Goal: Task Accomplishment & Management: Complete application form

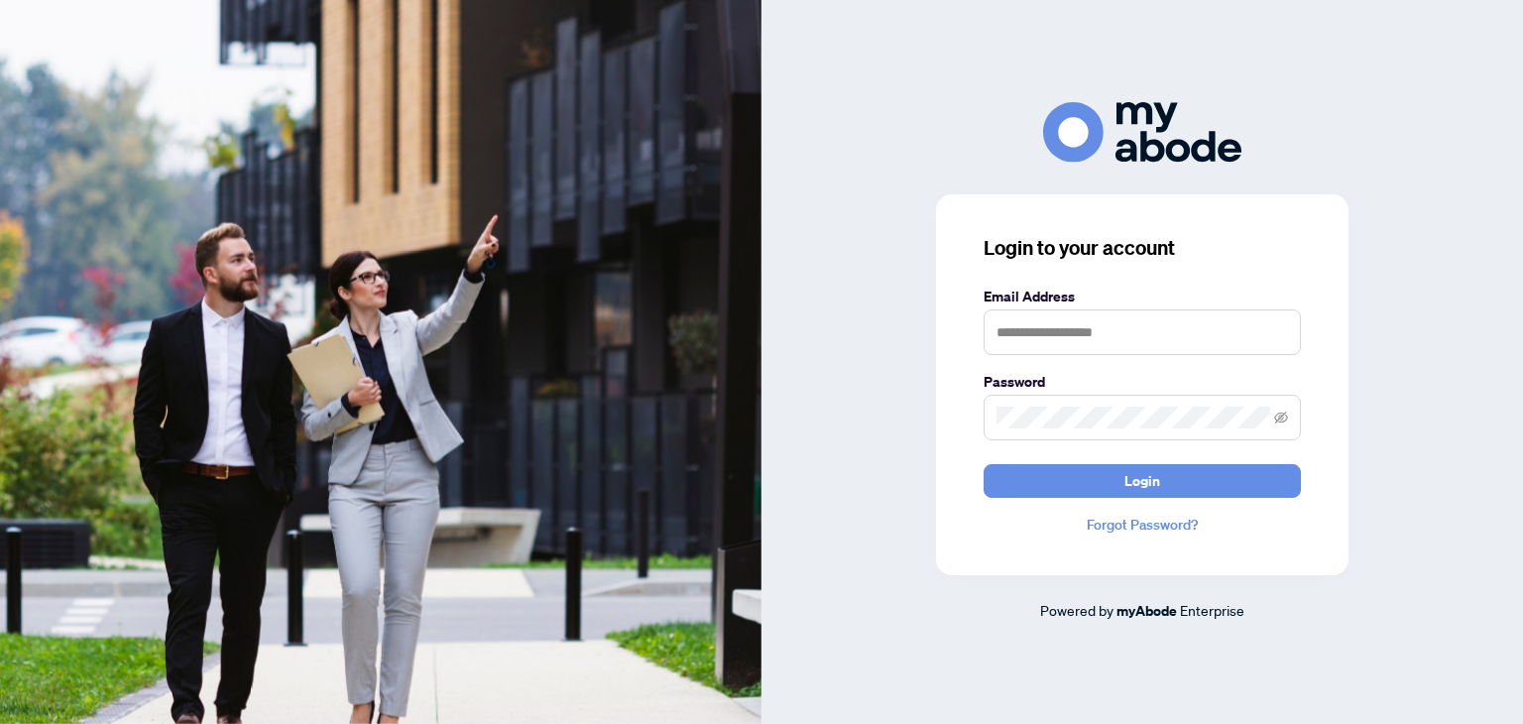
click at [1061, 361] on form "Email Address Password Login" at bounding box center [1142, 392] width 317 height 212
click at [1077, 346] on input "text" at bounding box center [1142, 332] width 317 height 46
click at [1080, 343] on input "text" at bounding box center [1142, 332] width 317 height 46
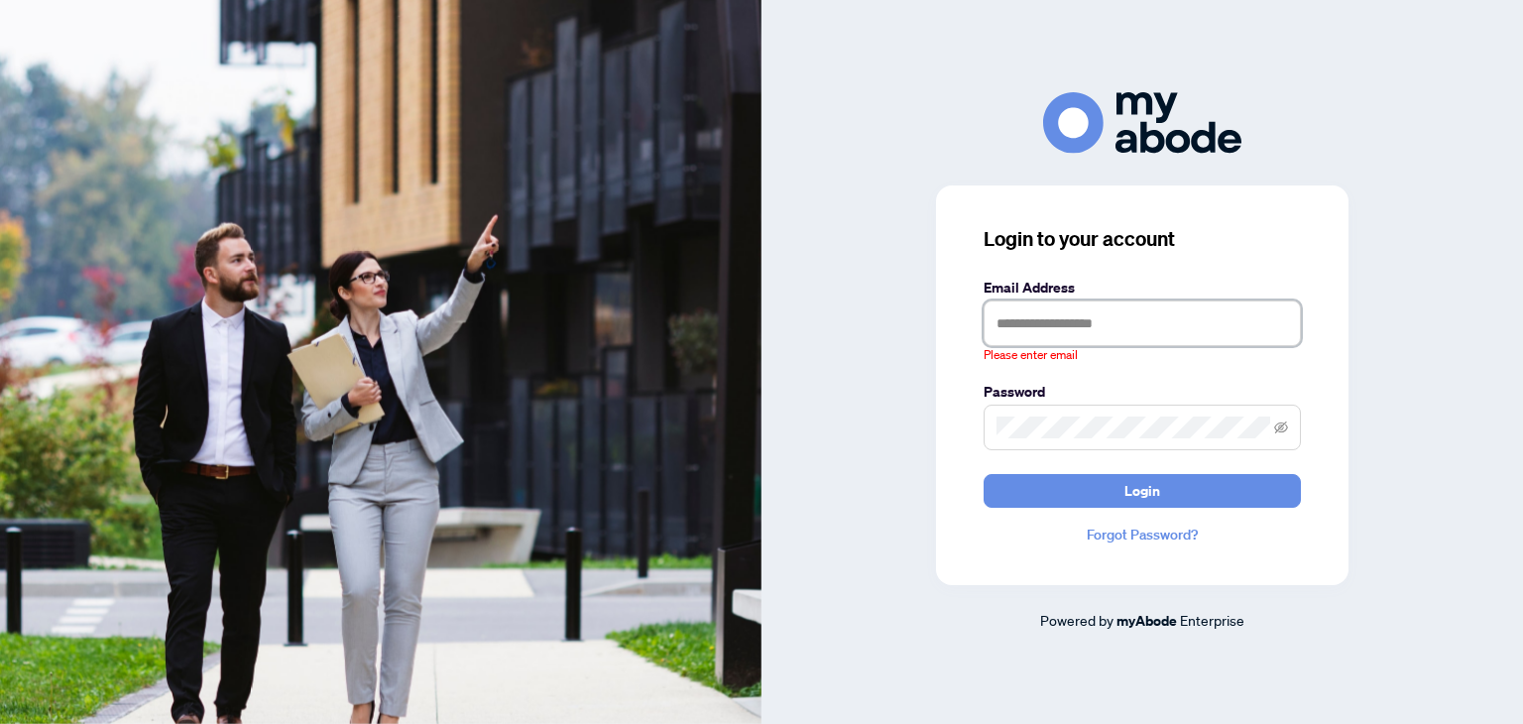
type input "**********"
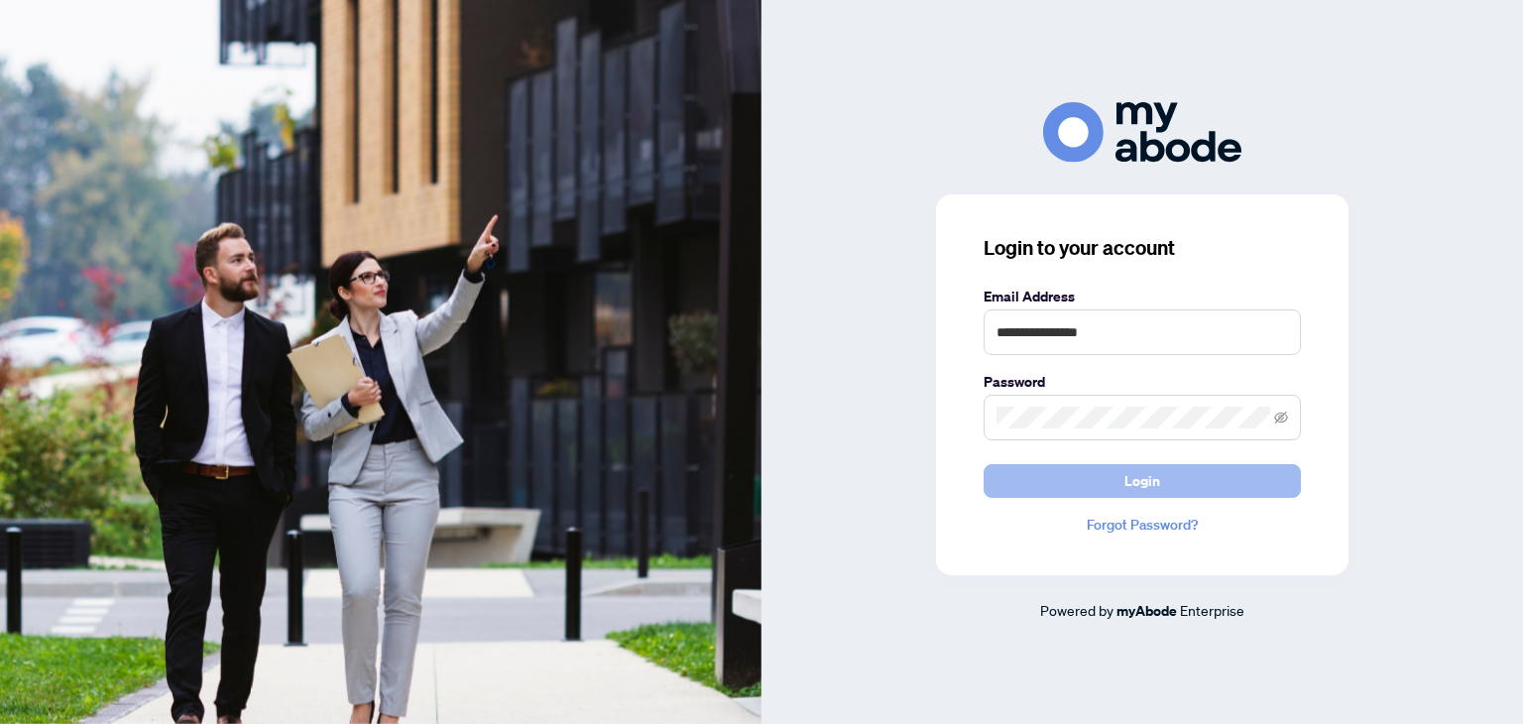
click at [1182, 470] on button "Login" at bounding box center [1142, 481] width 317 height 34
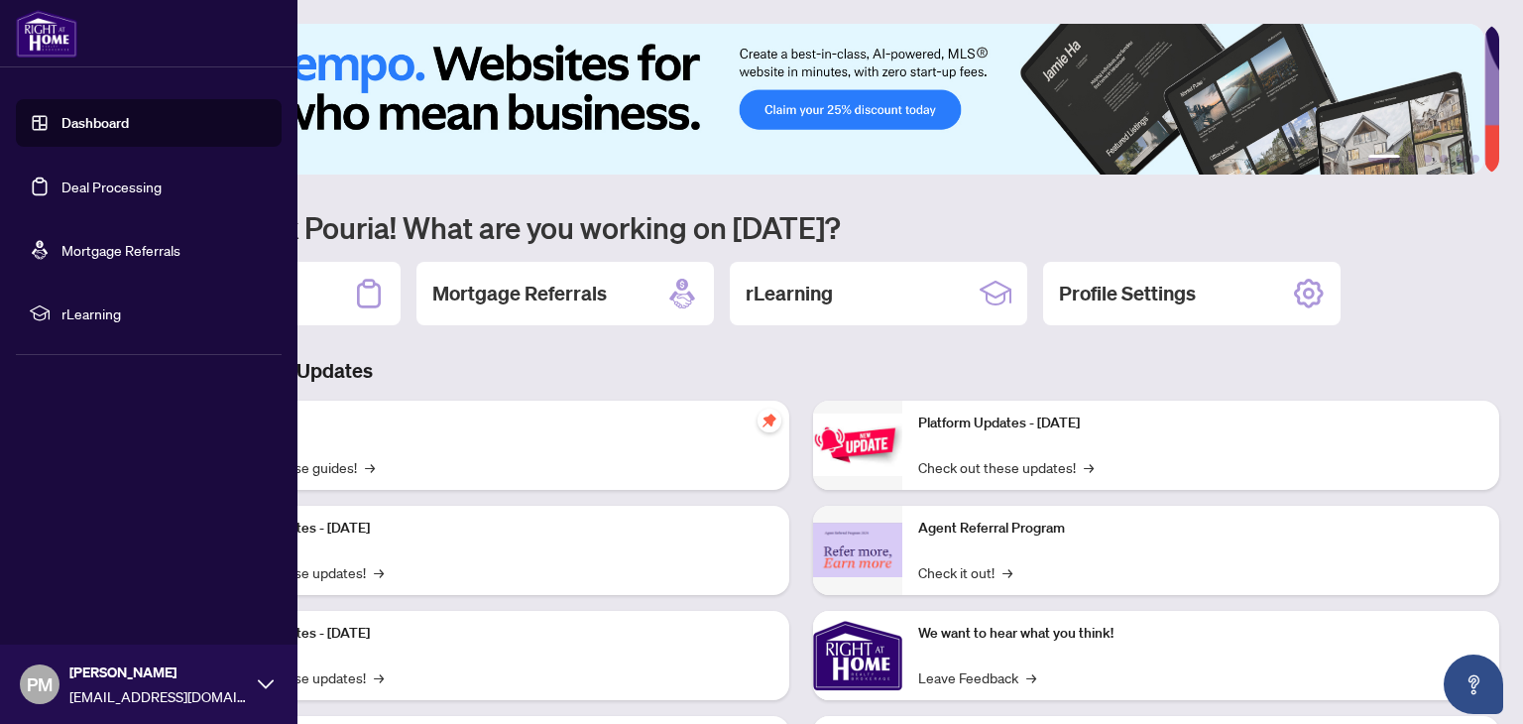
click at [100, 184] on link "Deal Processing" at bounding box center [111, 186] width 100 height 18
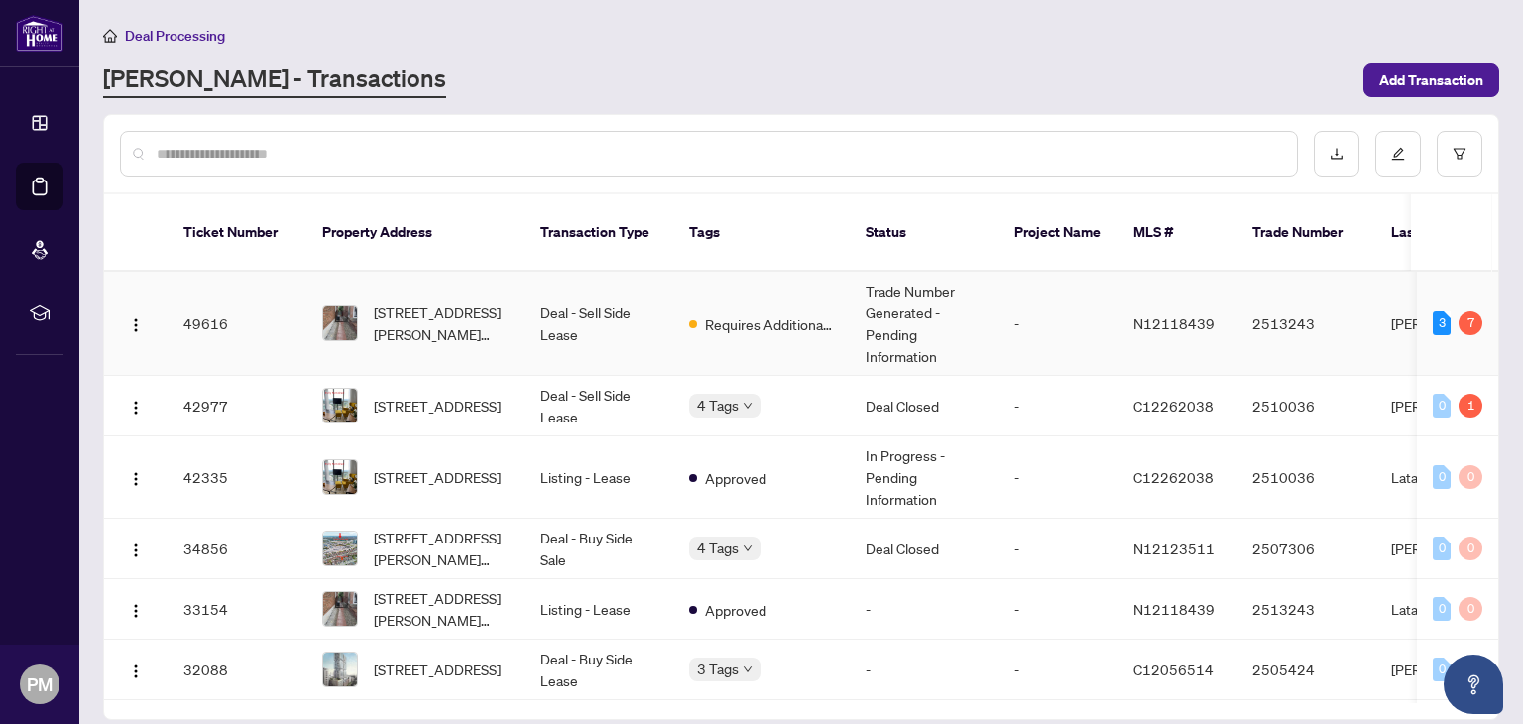
click at [551, 316] on td "Deal - Sell Side Lease" at bounding box center [599, 324] width 149 height 104
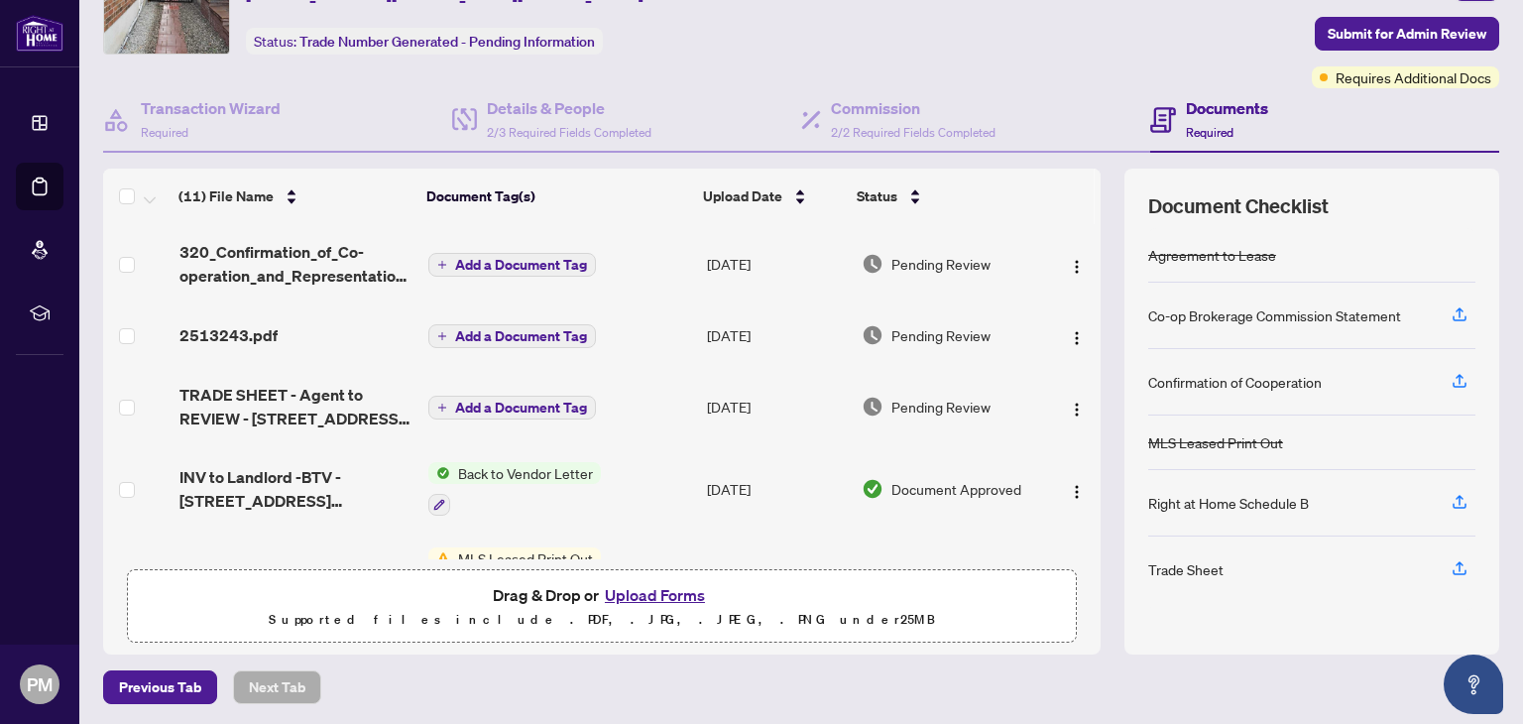
scroll to position [104, 0]
click at [623, 592] on button "Upload Forms" at bounding box center [655, 594] width 112 height 26
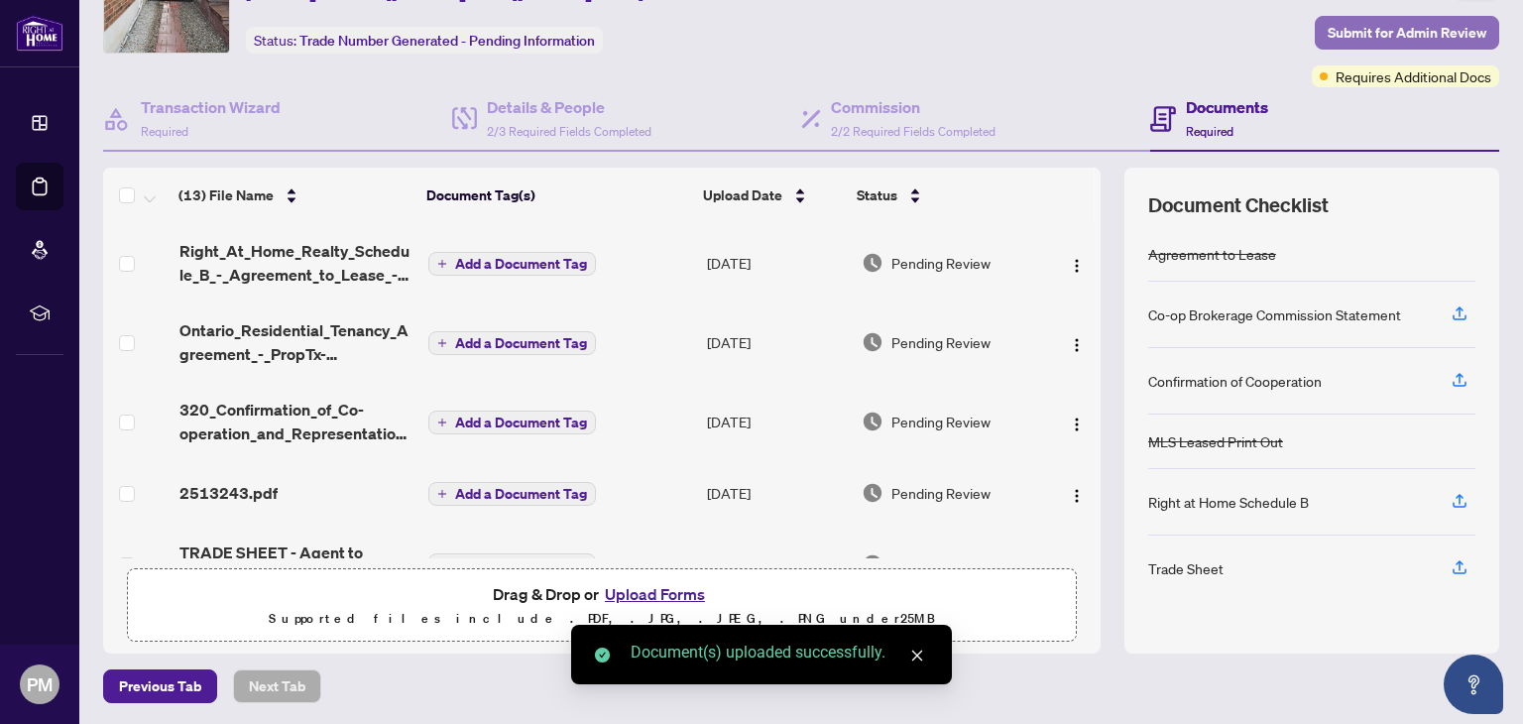
click at [1366, 38] on span "Submit for Admin Review" at bounding box center [1407, 33] width 159 height 32
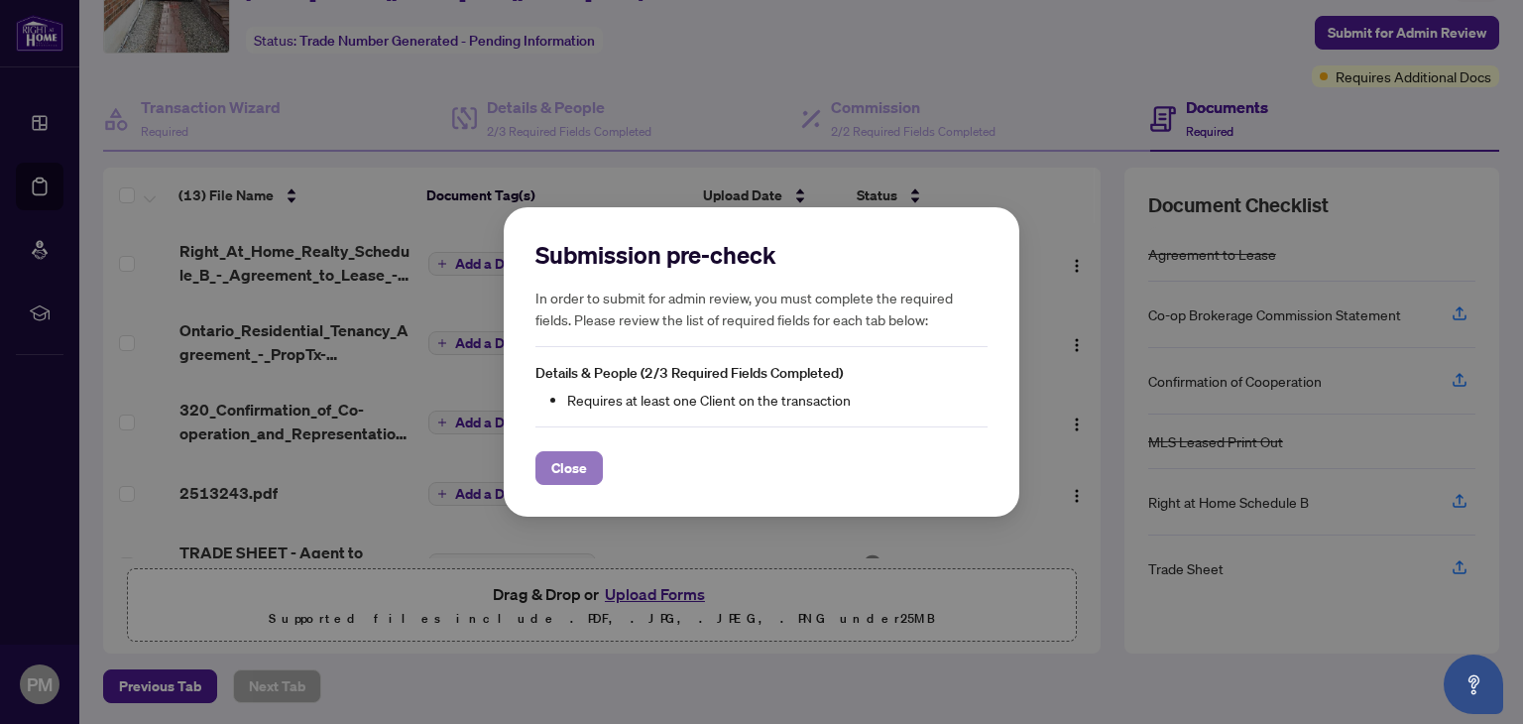
click at [573, 467] on span "Close" at bounding box center [569, 468] width 36 height 32
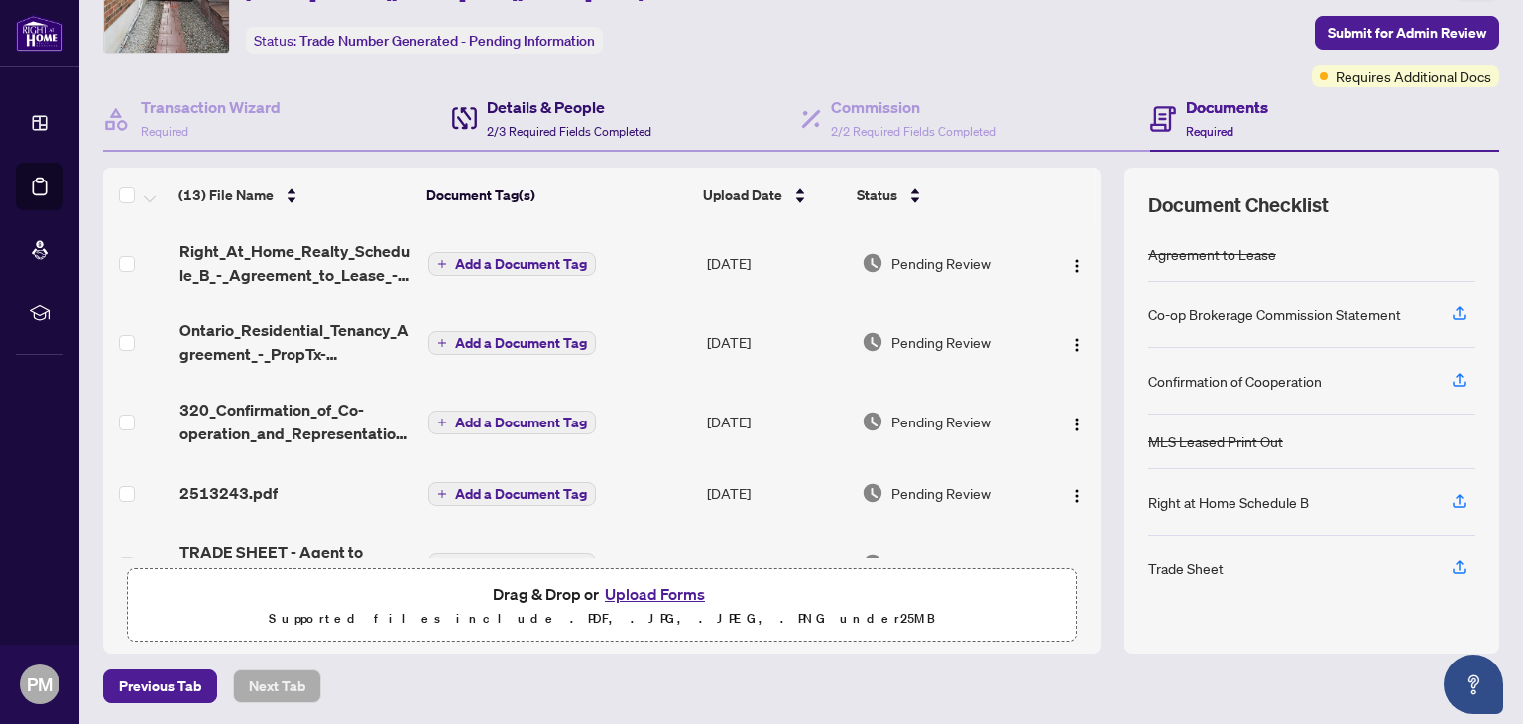
click at [547, 111] on h4 "Details & People" at bounding box center [569, 107] width 165 height 24
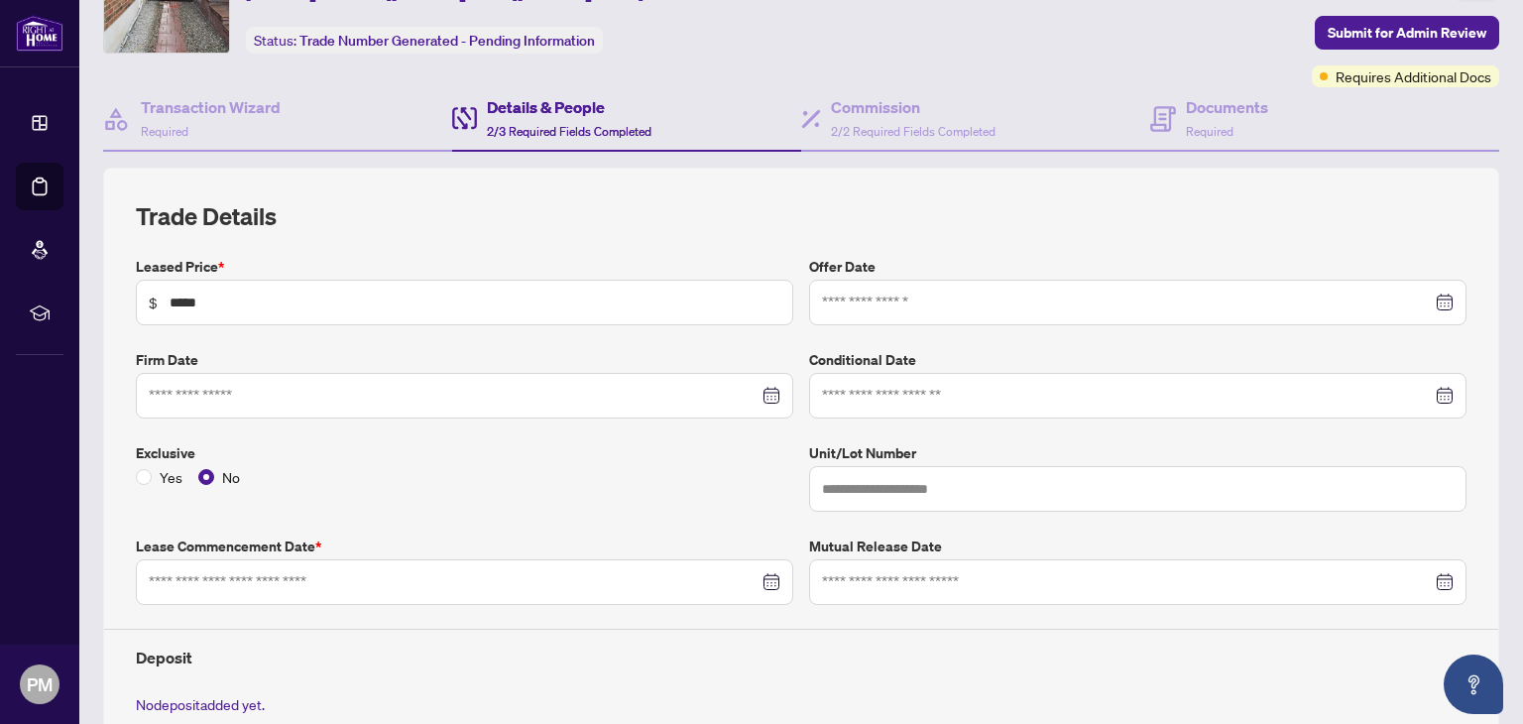
type input "**********"
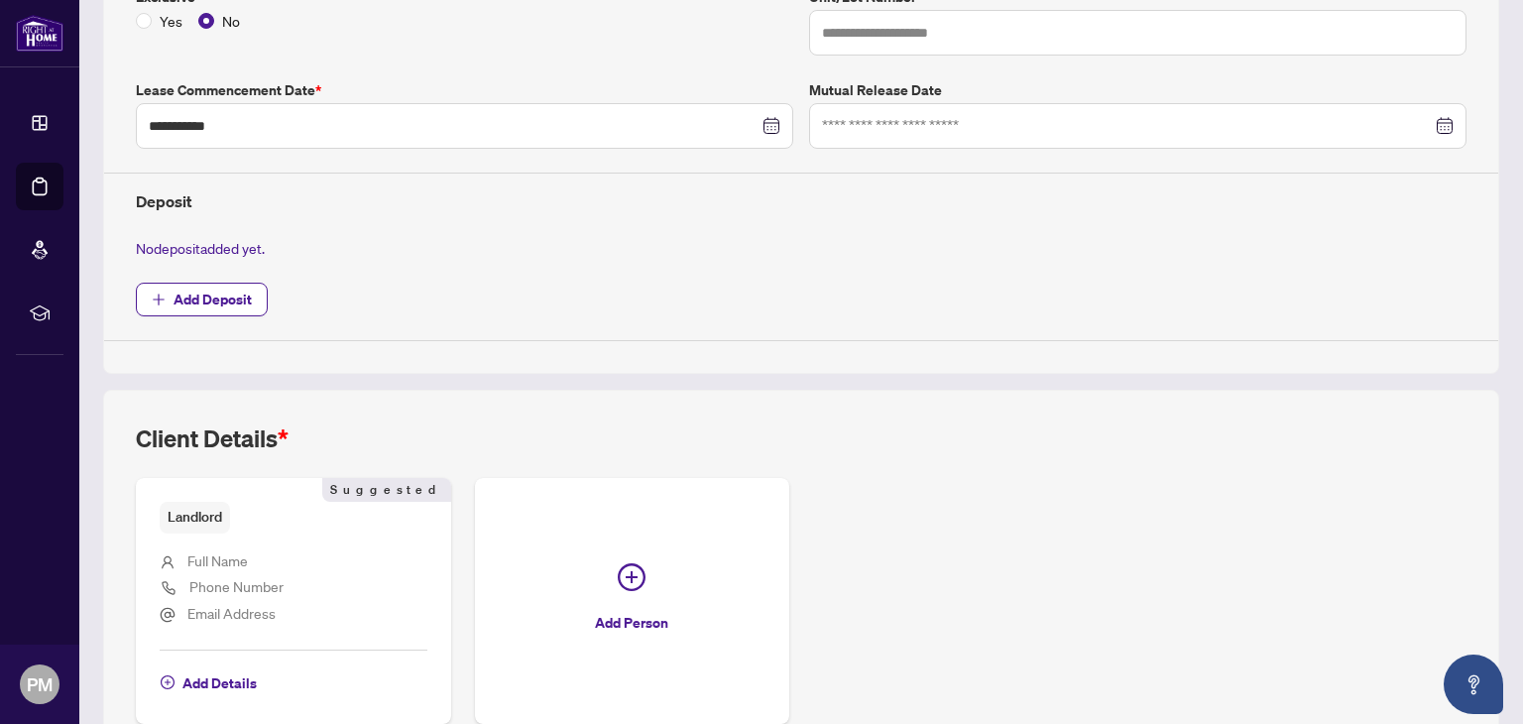
scroll to position [659, 0]
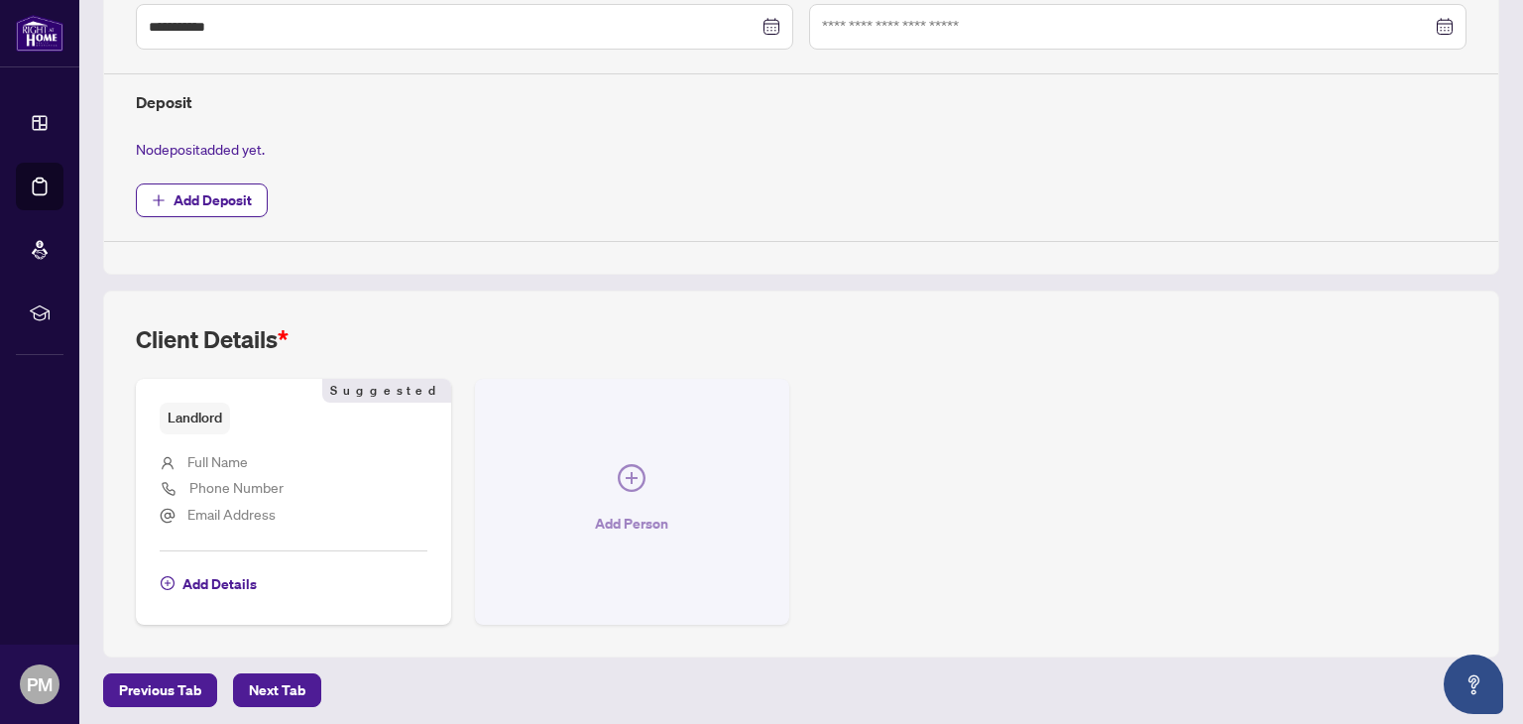
click at [627, 489] on span "button" at bounding box center [632, 482] width 28 height 36
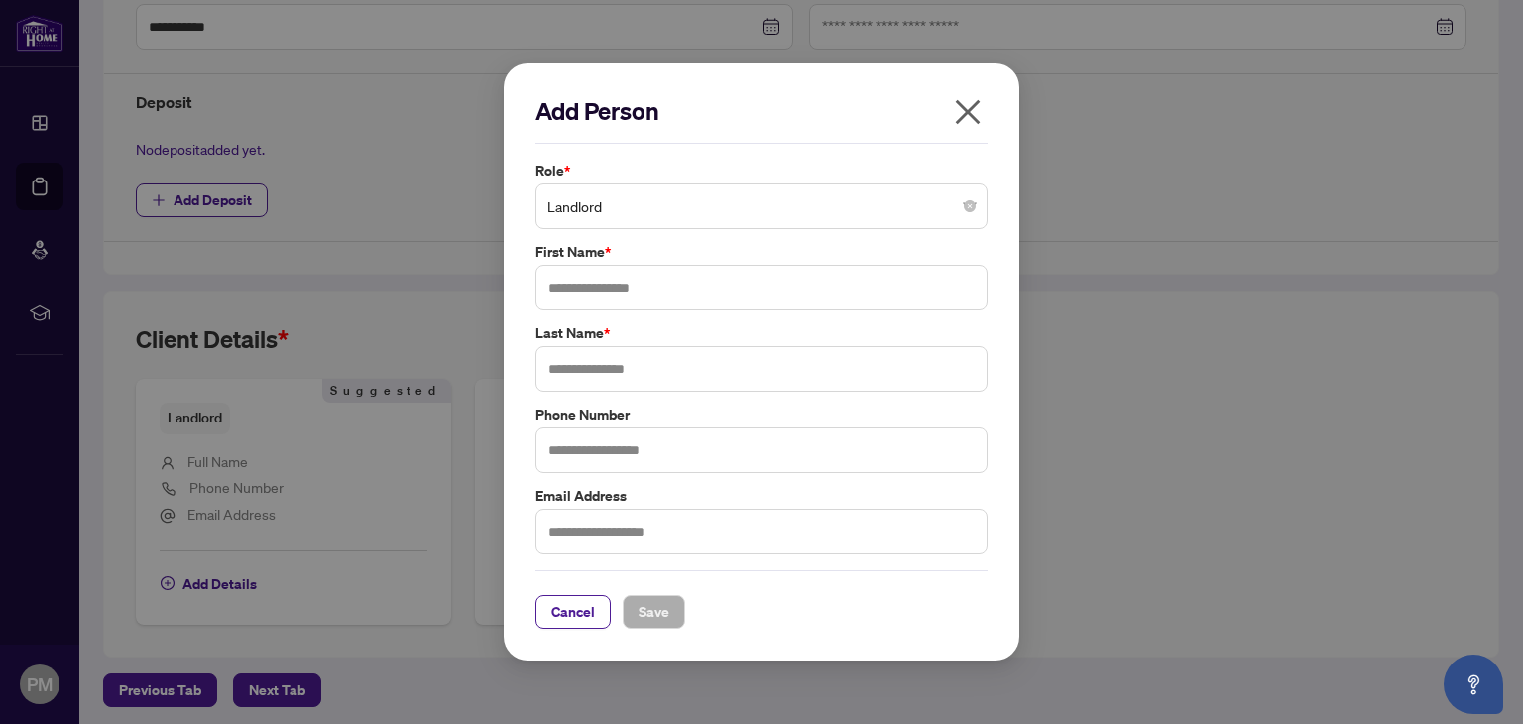
click at [730, 192] on span "Landlord" at bounding box center [761, 206] width 428 height 38
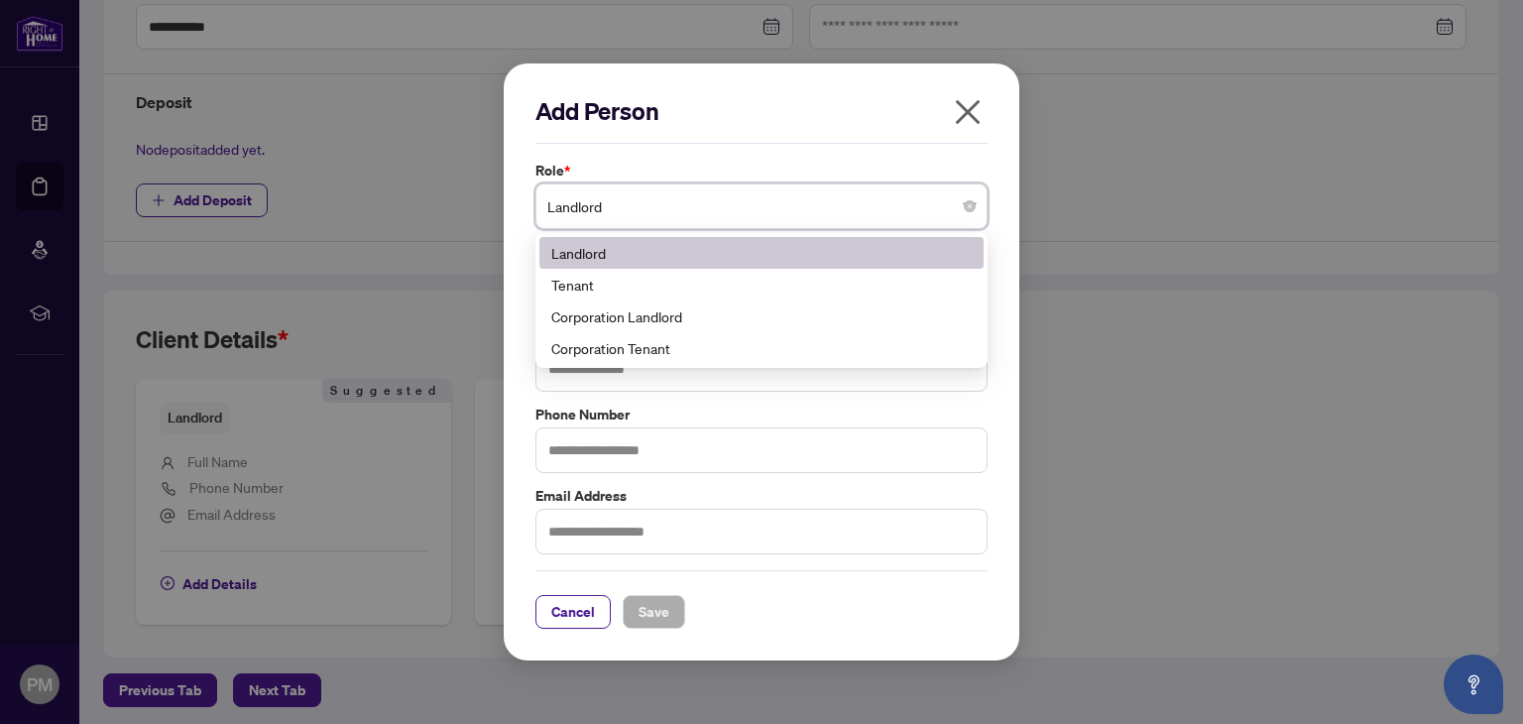
click at [785, 99] on h2 "Add Person" at bounding box center [761, 111] width 452 height 32
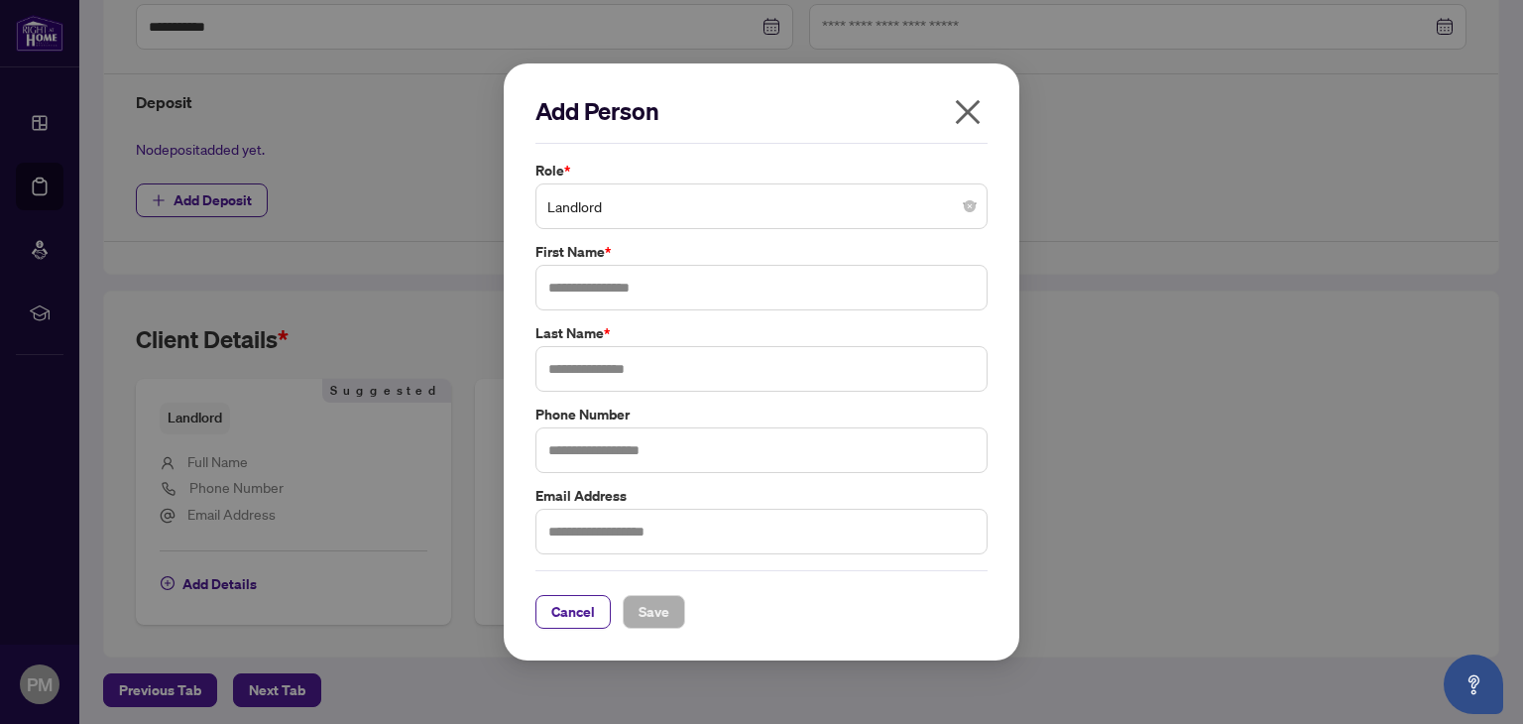
click at [965, 113] on icon "close" at bounding box center [968, 112] width 25 height 25
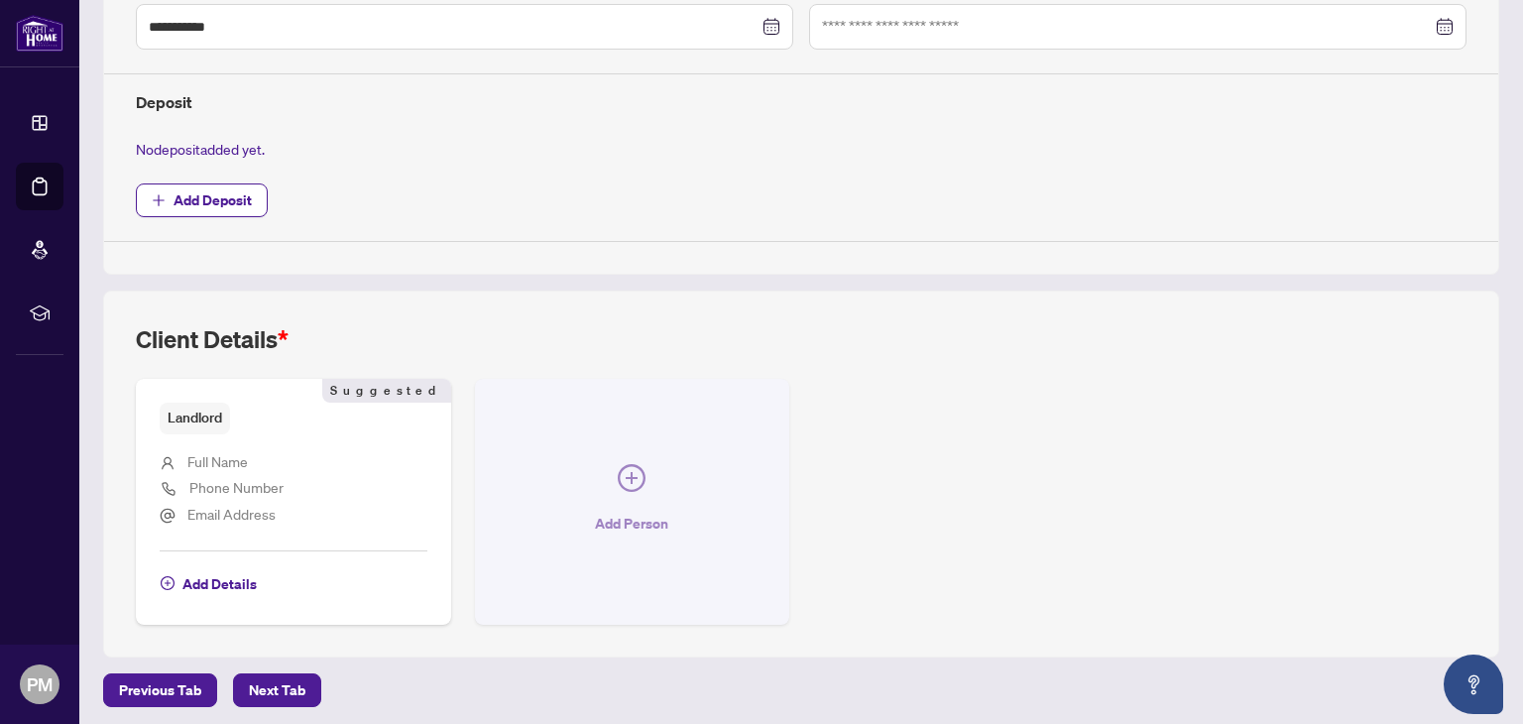
click at [632, 481] on icon "plus-circle" at bounding box center [632, 478] width 28 height 28
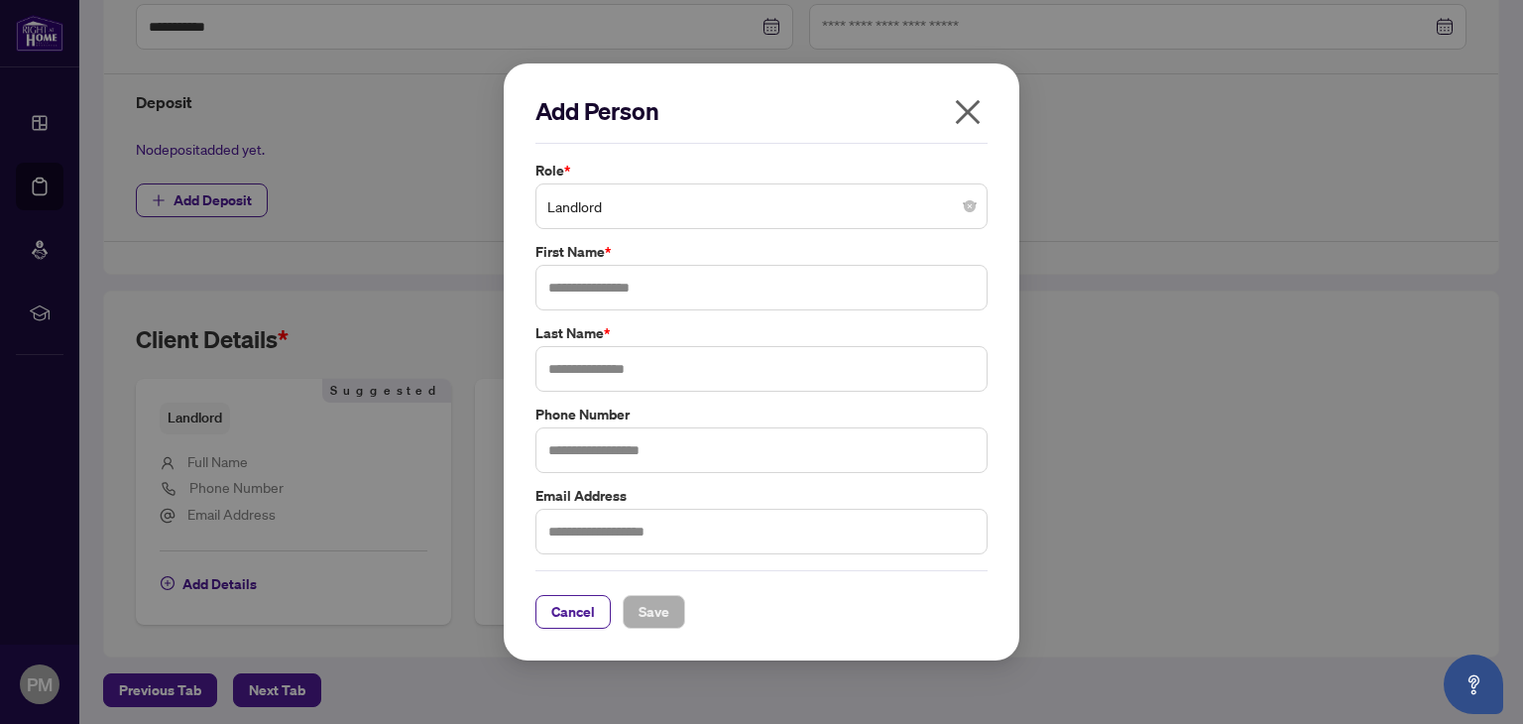
click at [702, 206] on span "Landlord" at bounding box center [761, 206] width 428 height 38
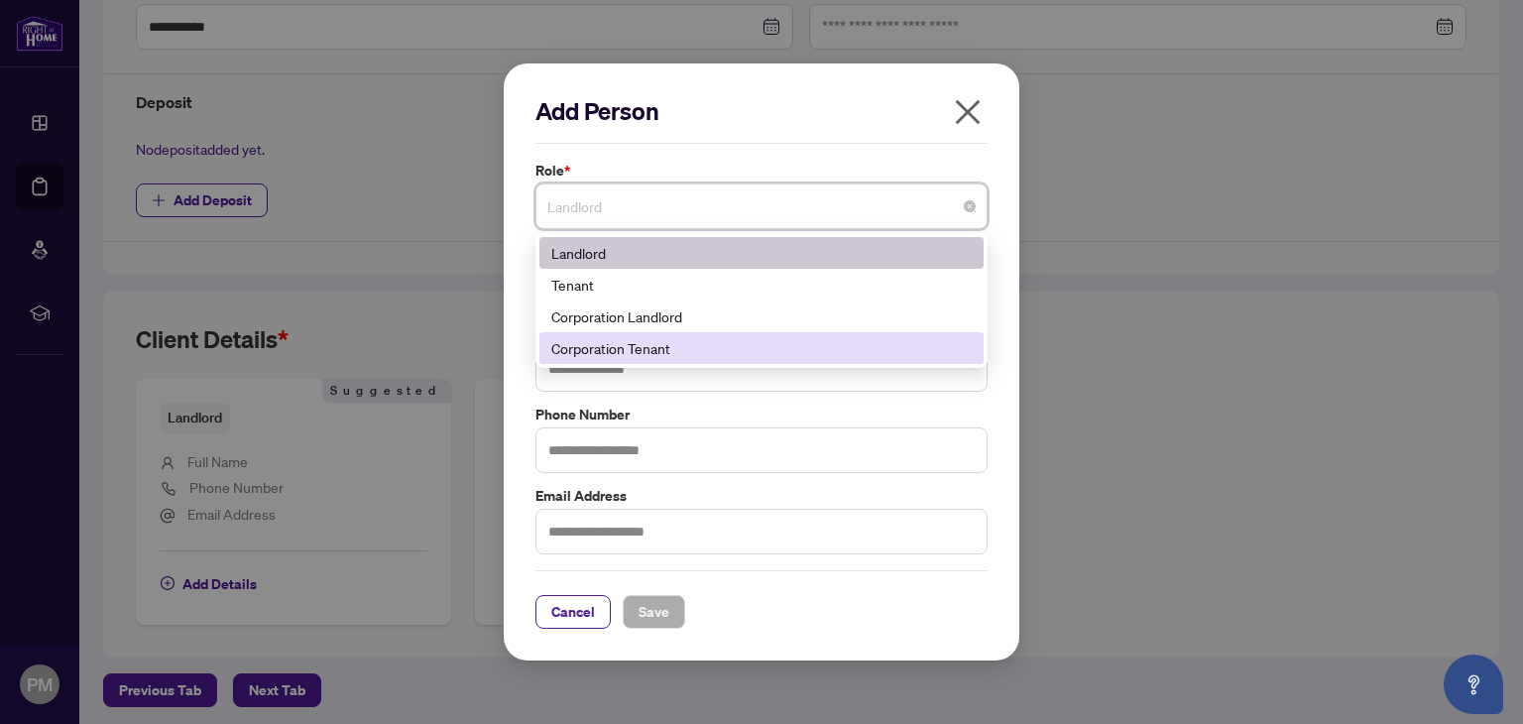
click at [711, 357] on div "Corporation Tenant" at bounding box center [761, 348] width 420 height 22
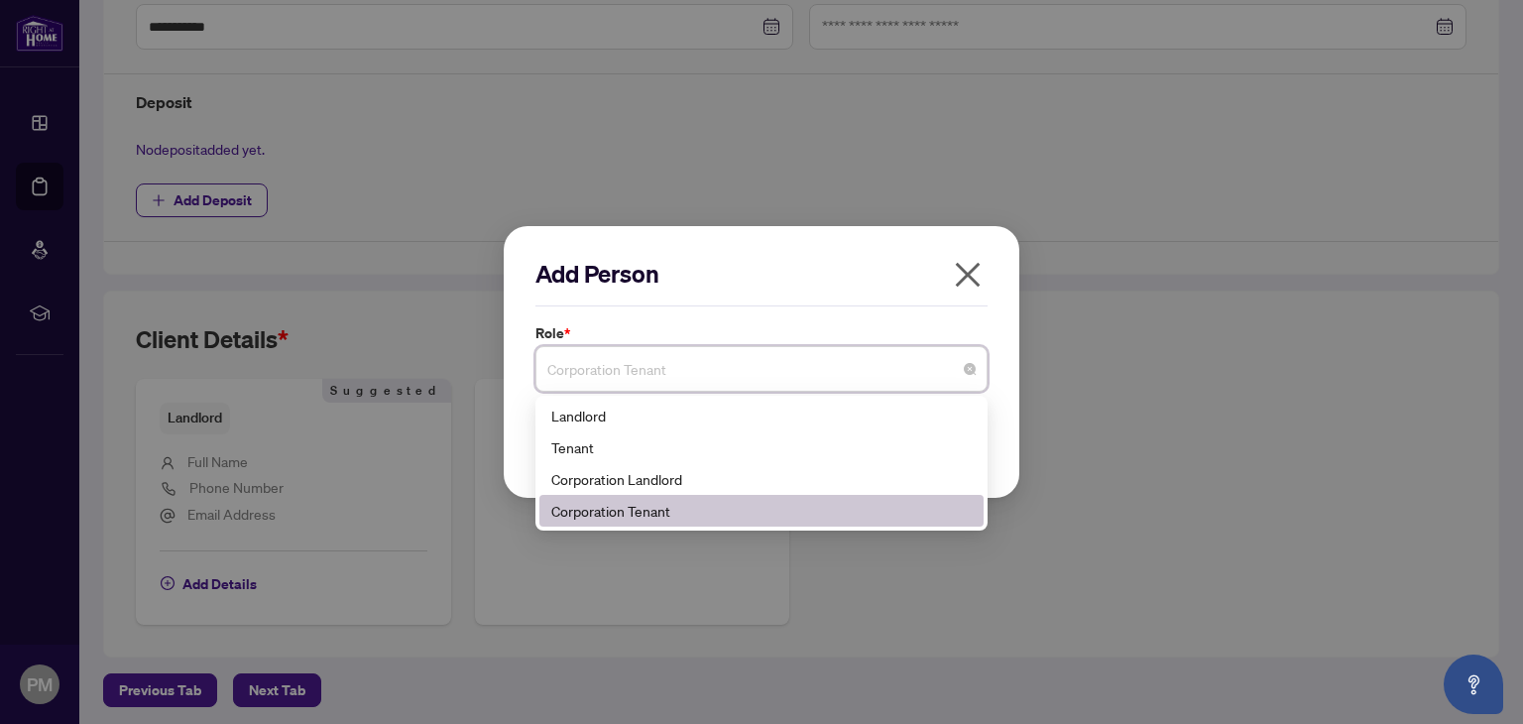
click at [674, 375] on span "Corporation Tenant" at bounding box center [761, 369] width 428 height 38
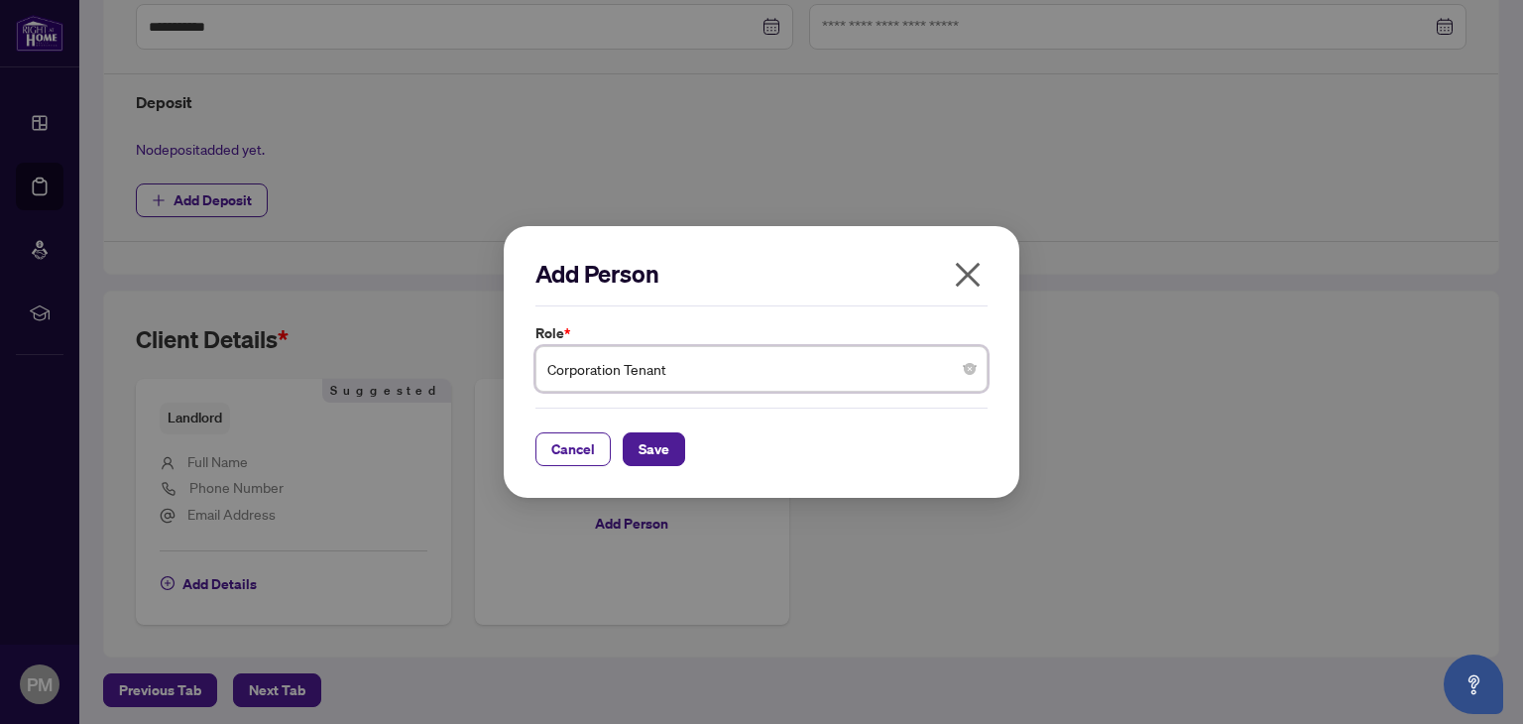
click at [676, 305] on div "Add Person" at bounding box center [761, 282] width 452 height 49
click at [564, 453] on span "Cancel" at bounding box center [573, 449] width 44 height 32
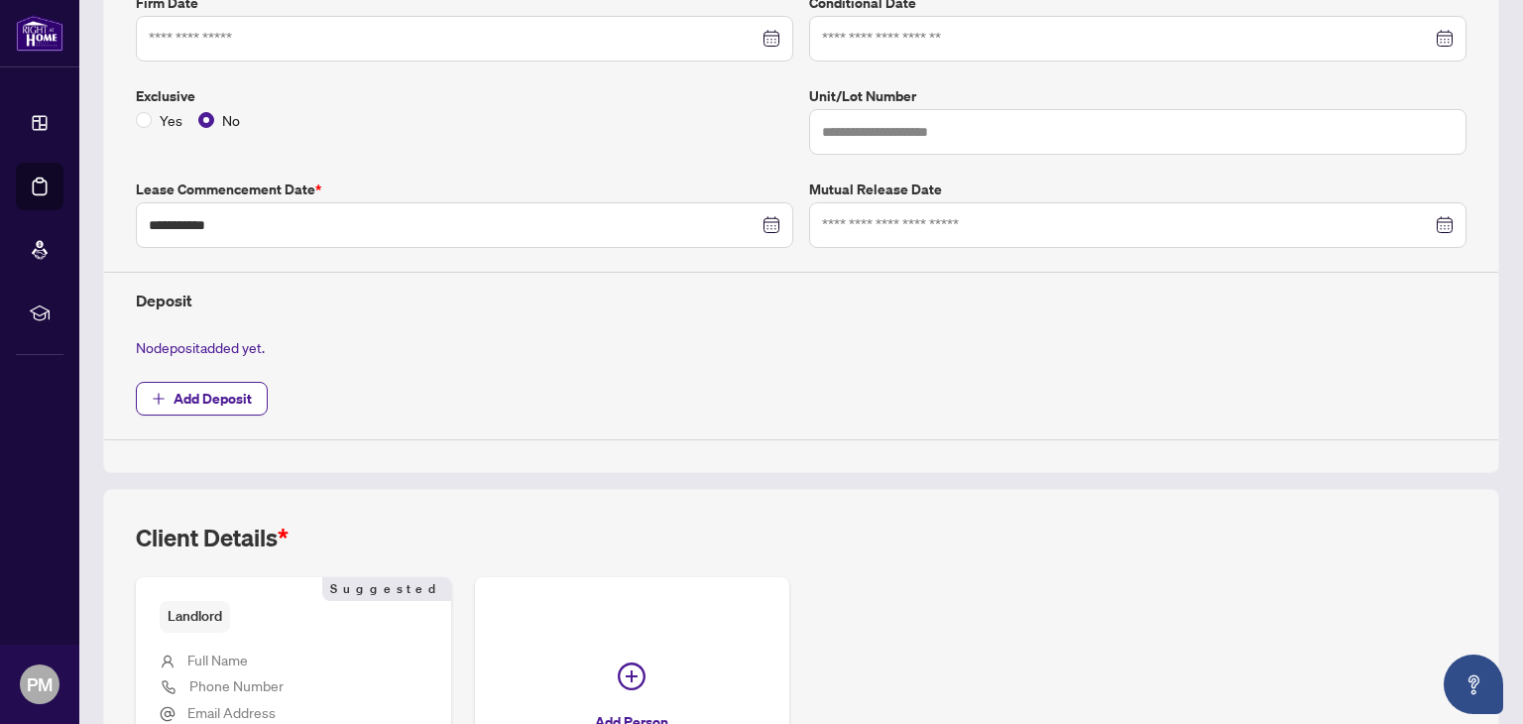
scroll to position [0, 0]
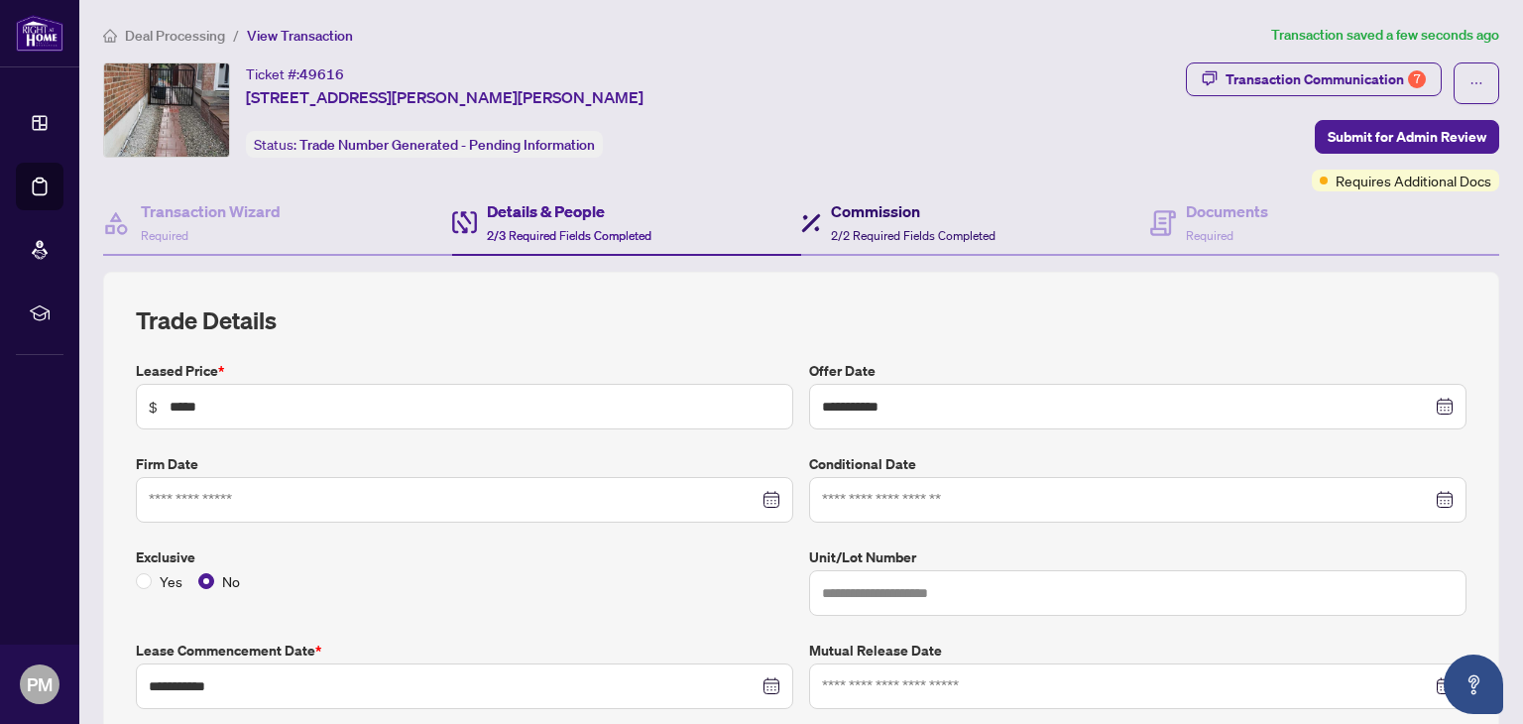
click at [929, 211] on h4 "Commission" at bounding box center [913, 211] width 165 height 24
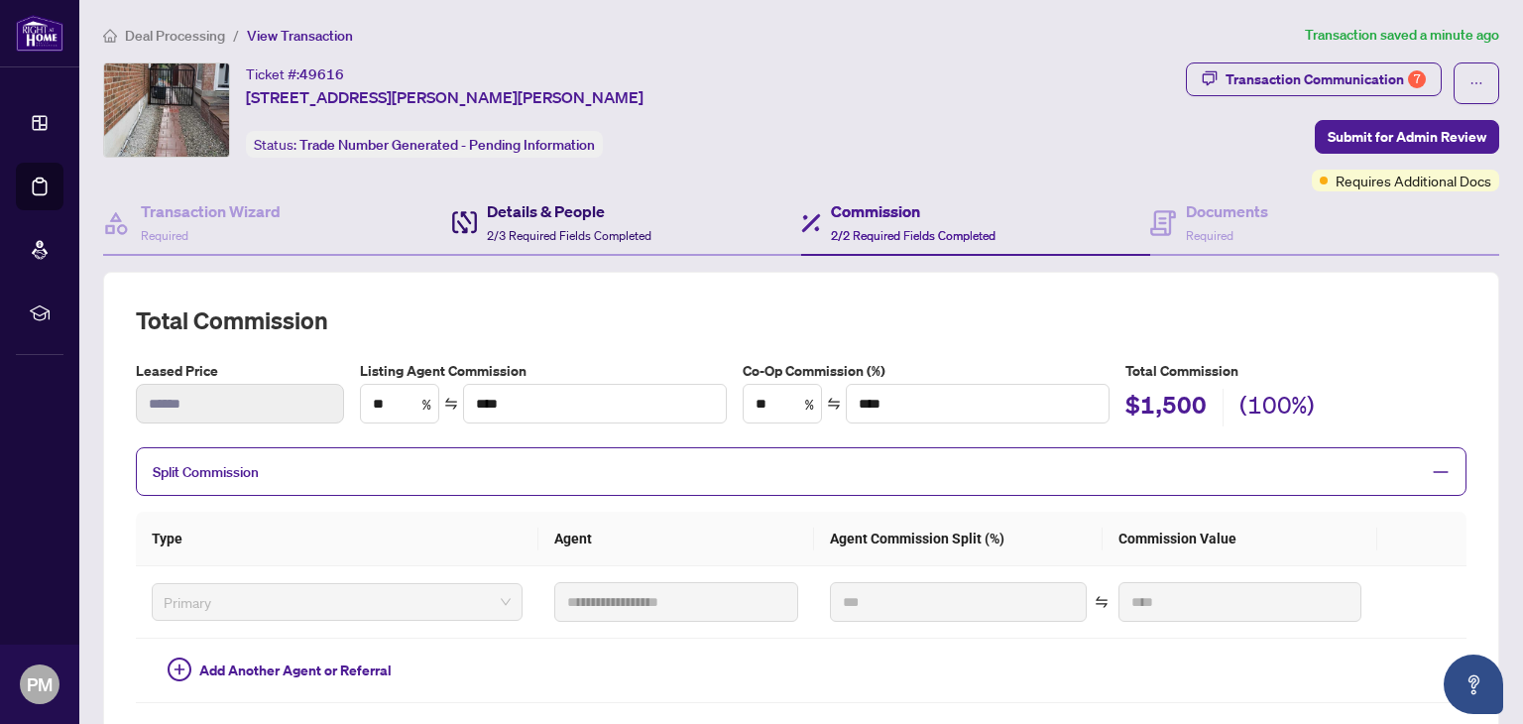
click at [583, 215] on h4 "Details & People" at bounding box center [569, 211] width 165 height 24
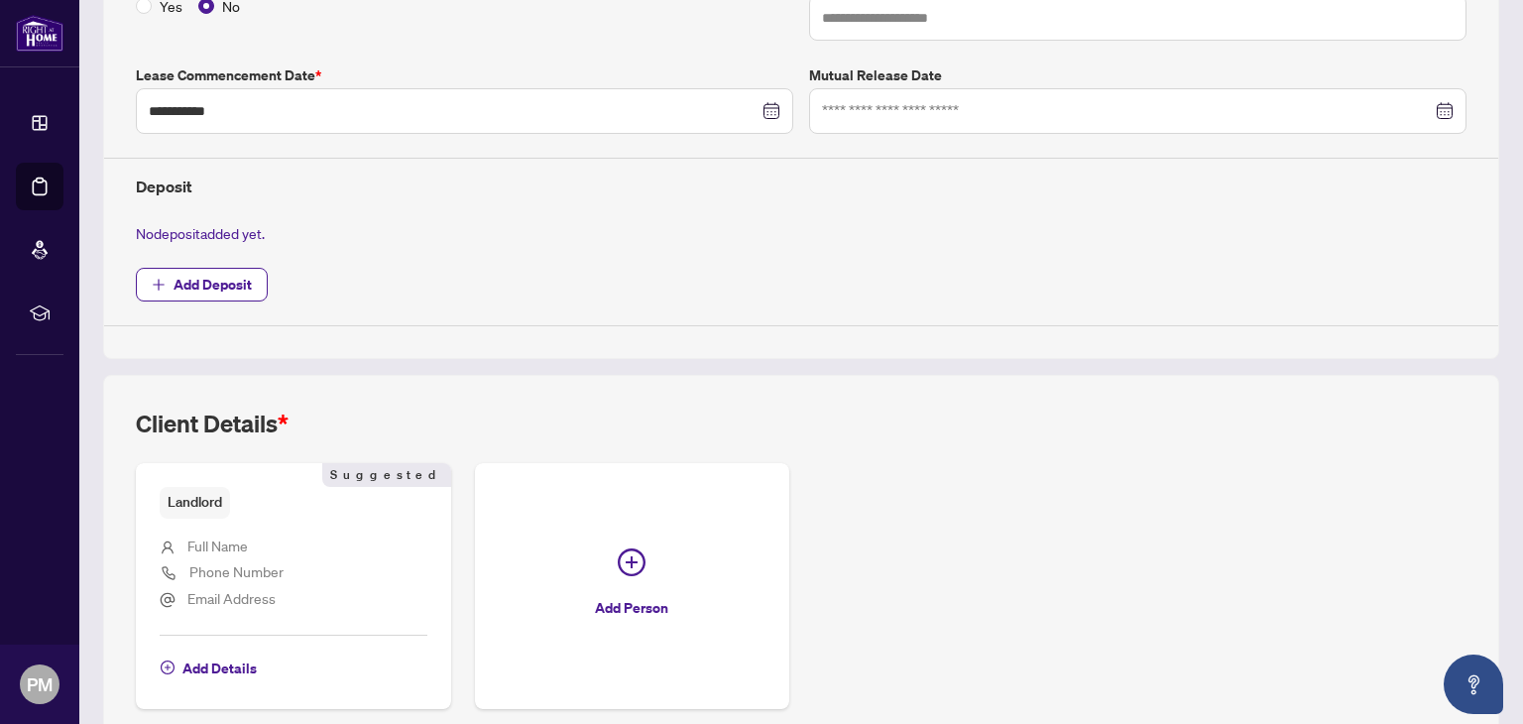
scroll to position [659, 0]
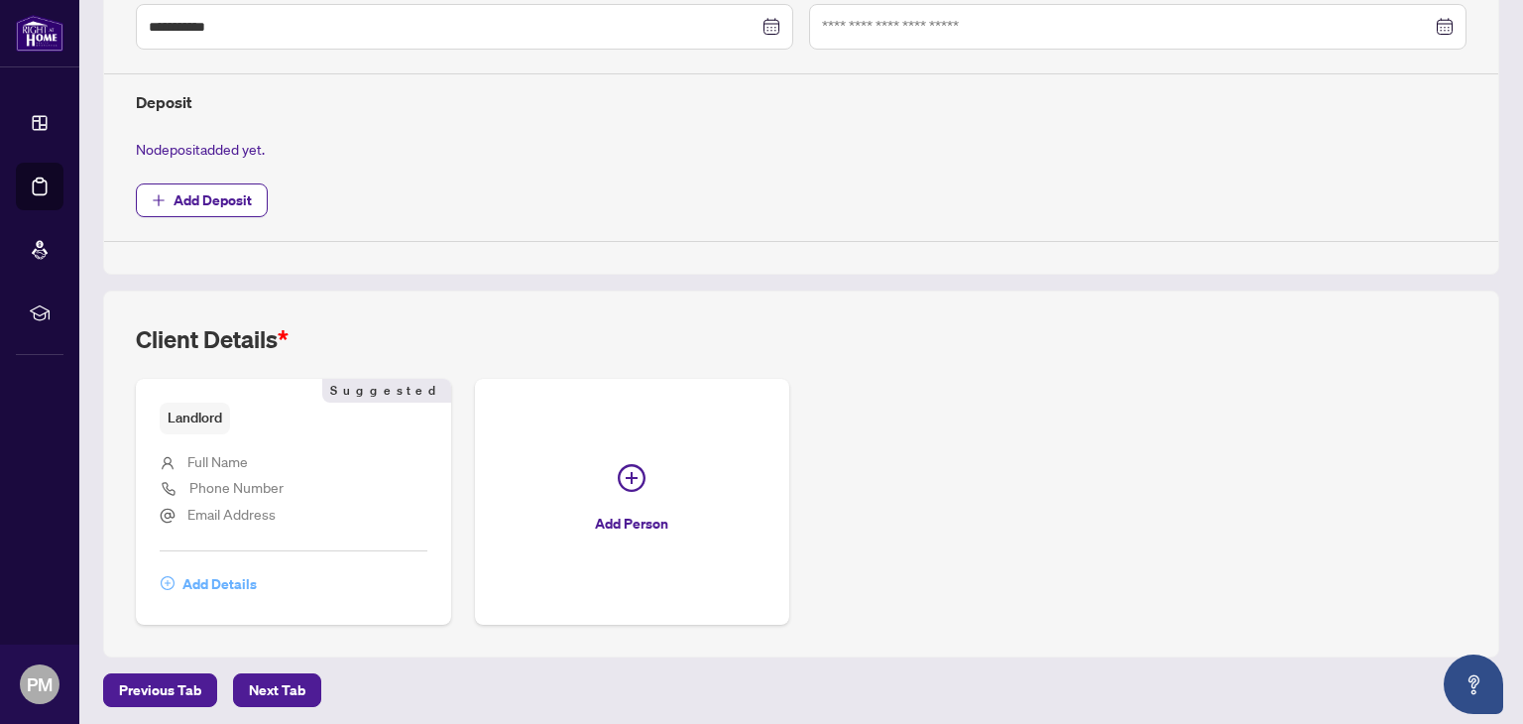
click at [228, 576] on span "Add Details" at bounding box center [219, 584] width 74 height 32
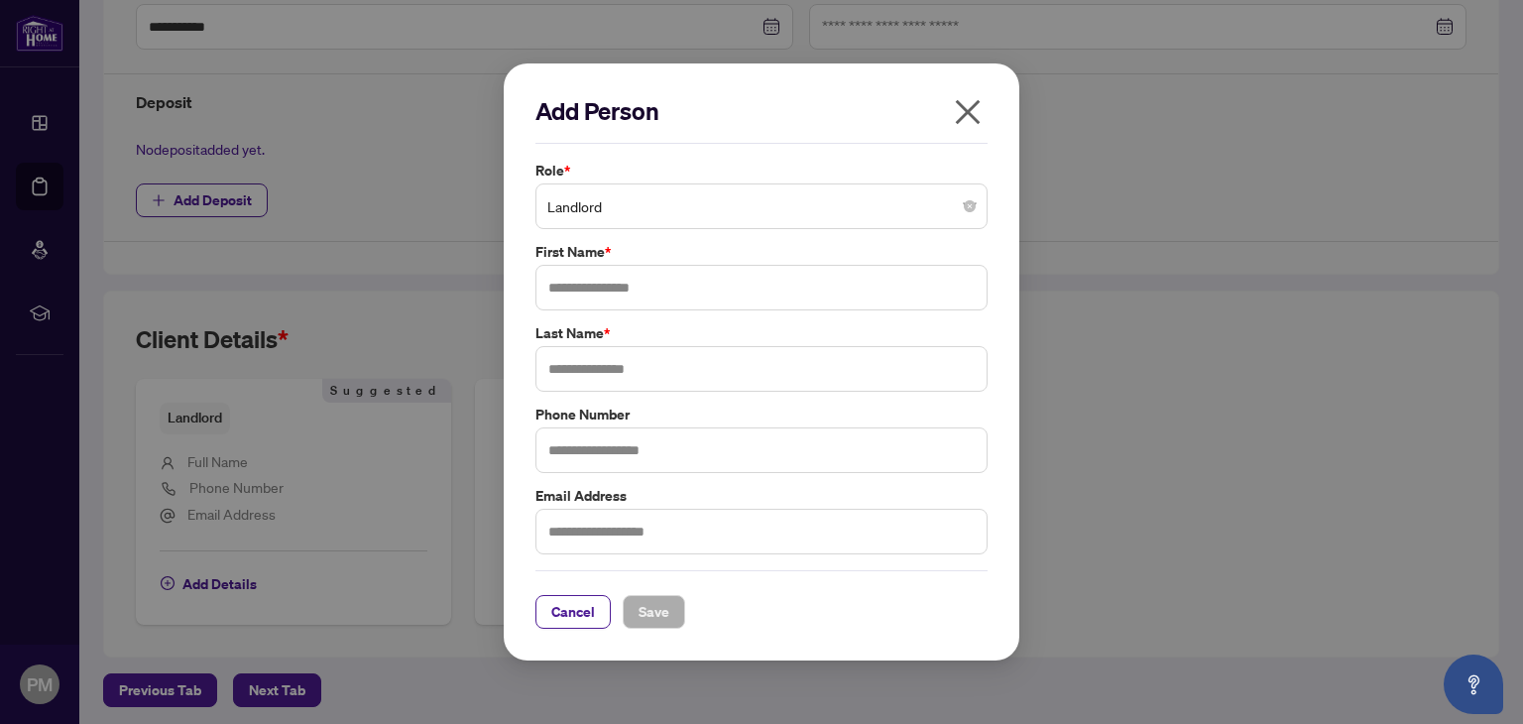
click at [610, 315] on div "Role * Landlord First Name * Last Name * Phone Number Email Address" at bounding box center [761, 357] width 464 height 395
click at [625, 299] on input "text" at bounding box center [761, 288] width 452 height 46
type input "*****"
type input "******"
click at [668, 608] on button "Save" at bounding box center [654, 612] width 62 height 34
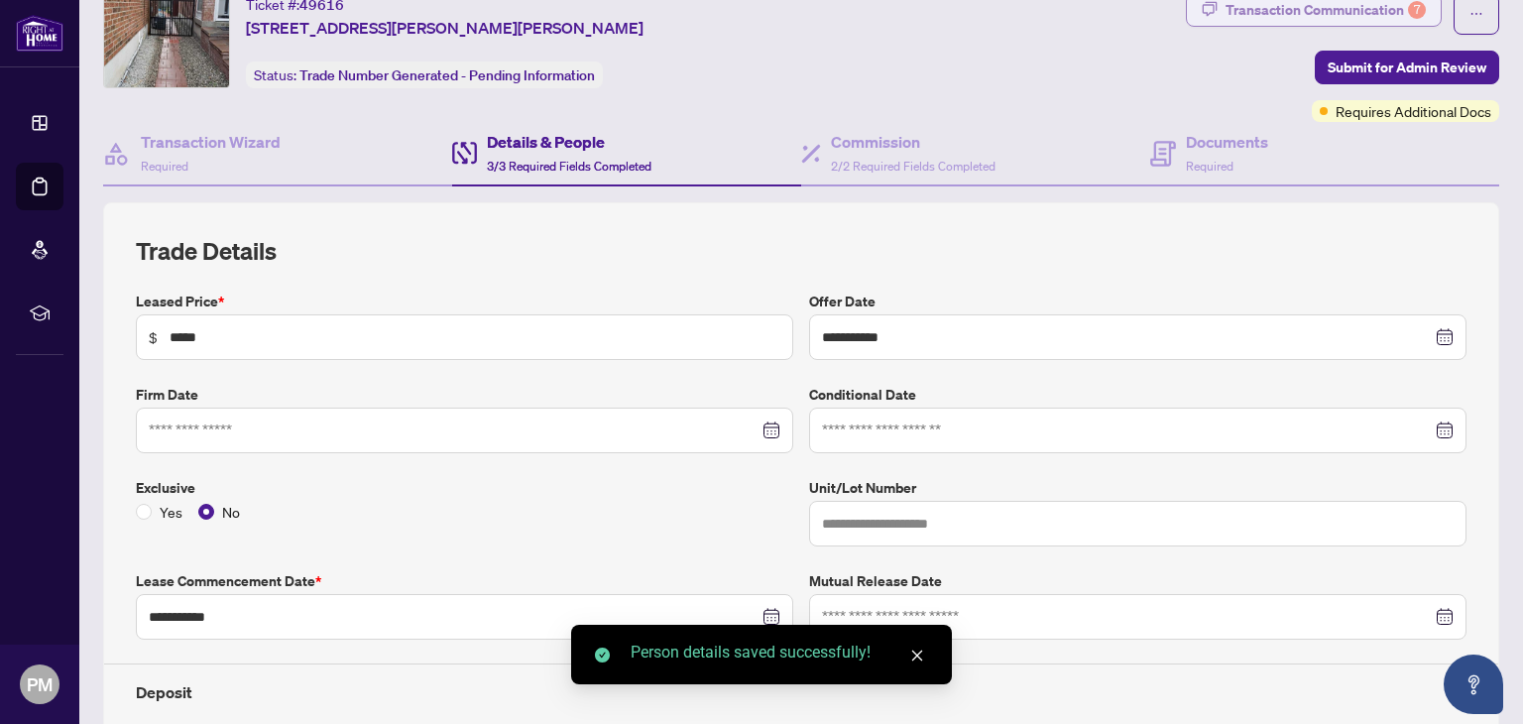
scroll to position [0, 0]
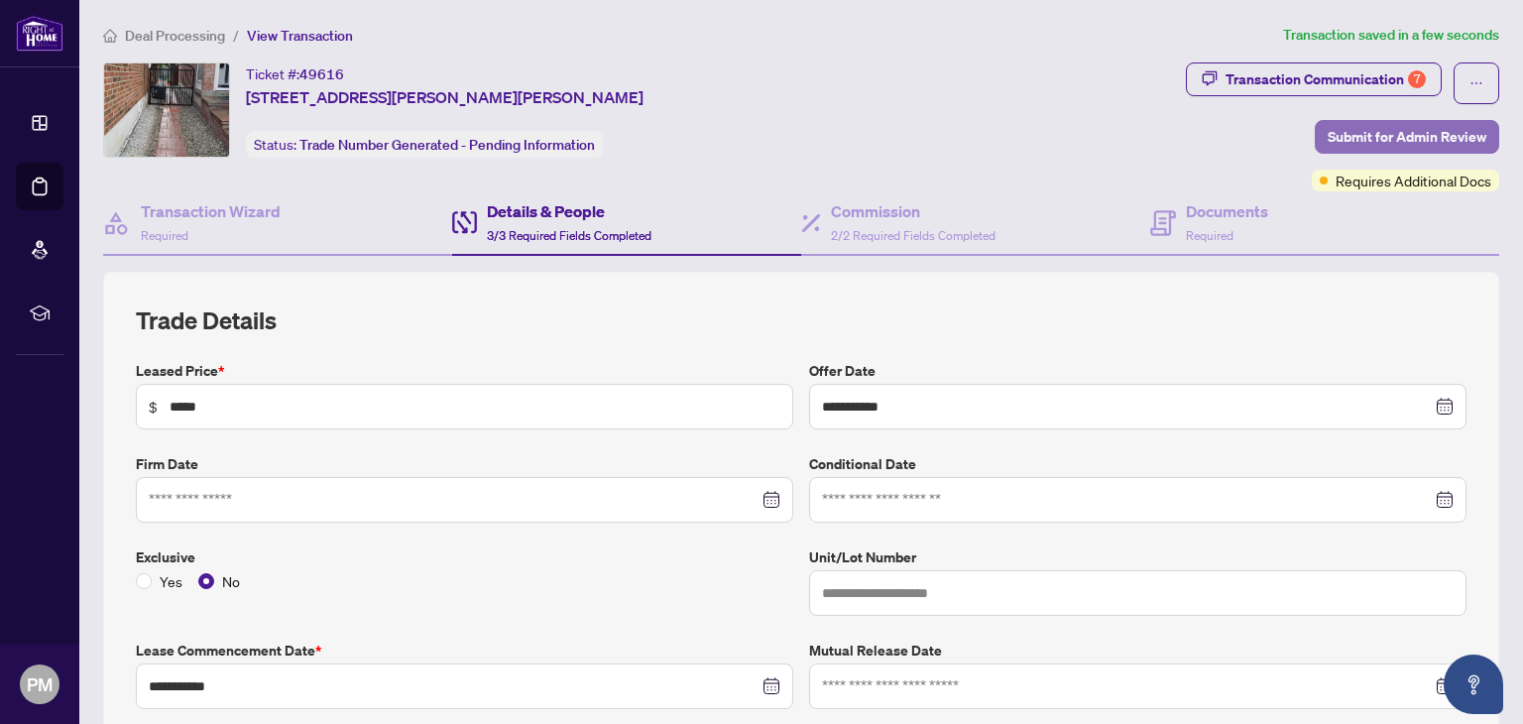
click at [1345, 129] on span "Submit for Admin Review" at bounding box center [1407, 137] width 159 height 32
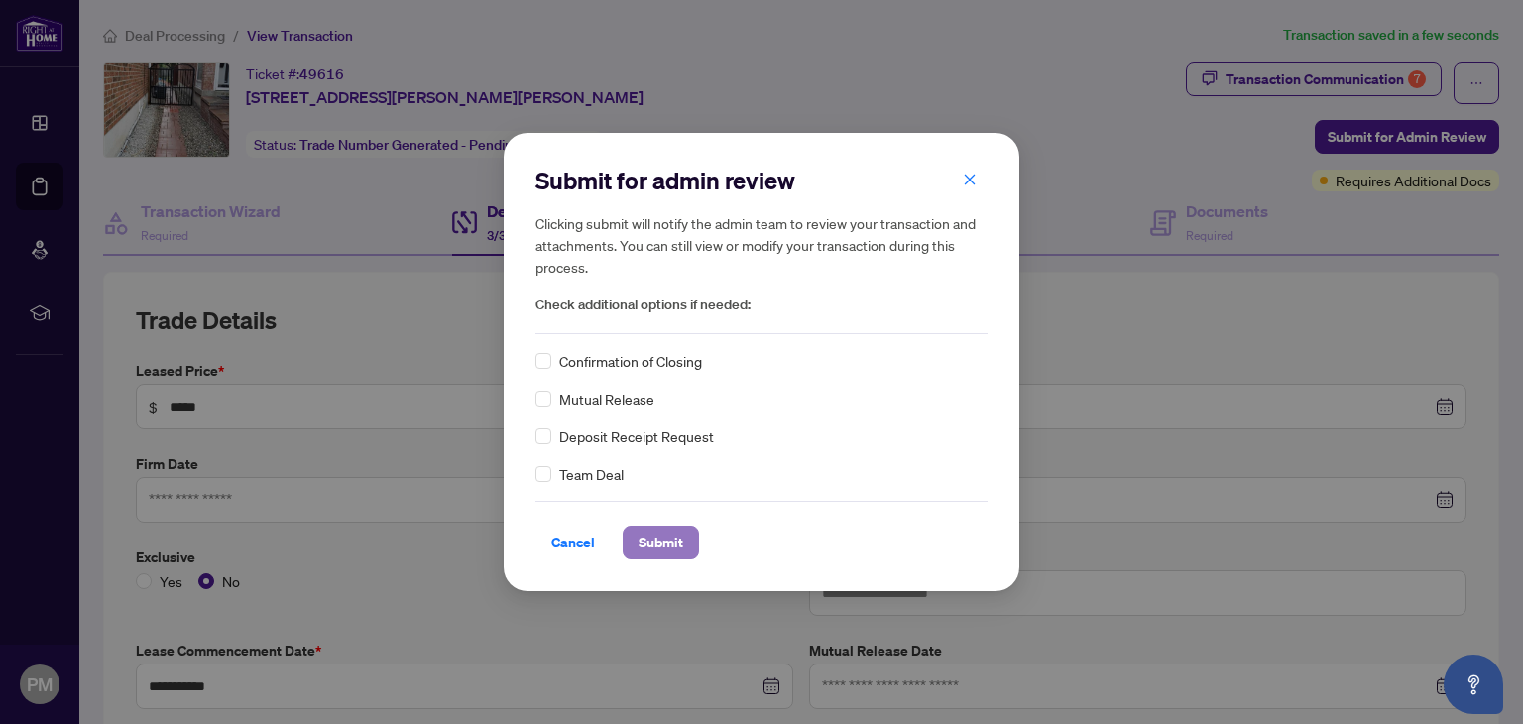
click at [643, 535] on span "Submit" at bounding box center [661, 543] width 45 height 32
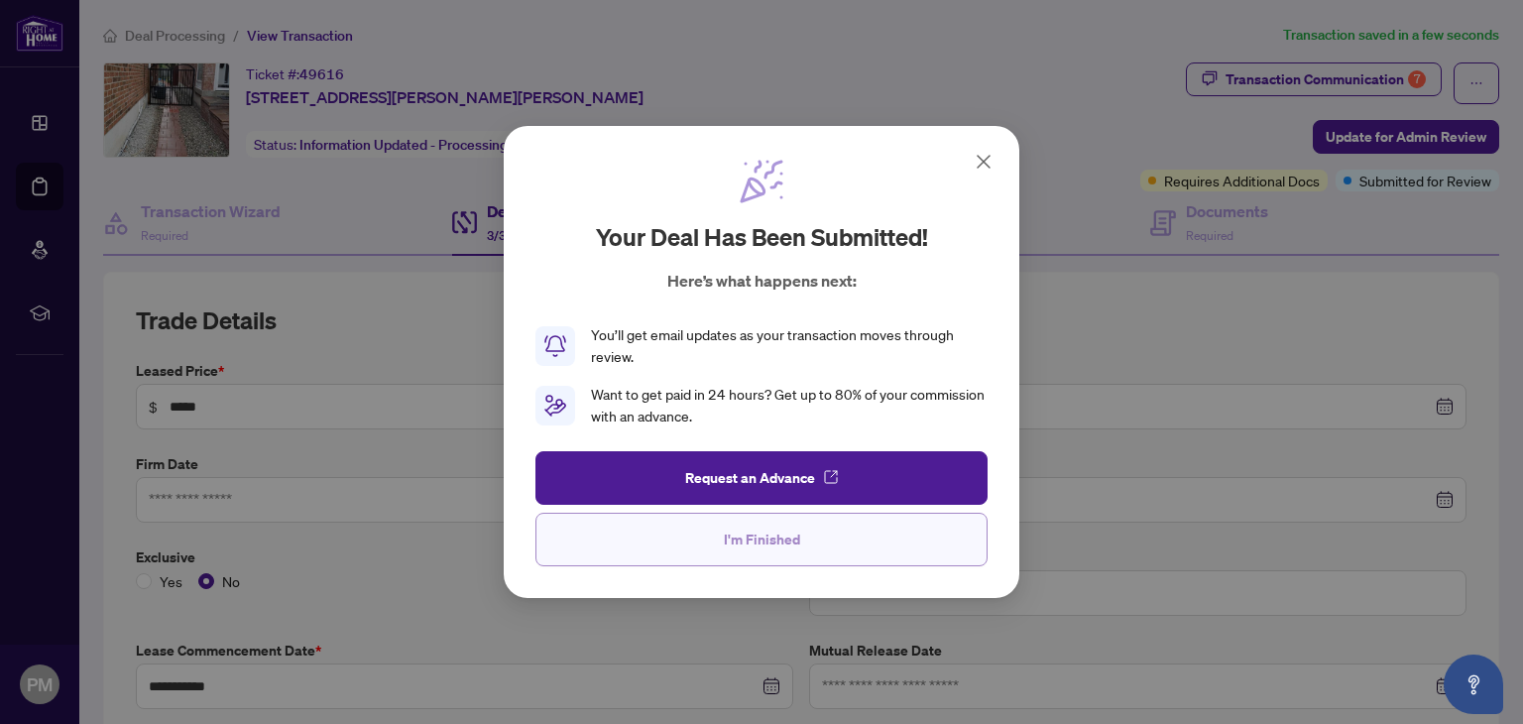
click at [743, 546] on span "I'm Finished" at bounding box center [762, 540] width 76 height 32
